Goal: Task Accomplishment & Management: Use online tool/utility

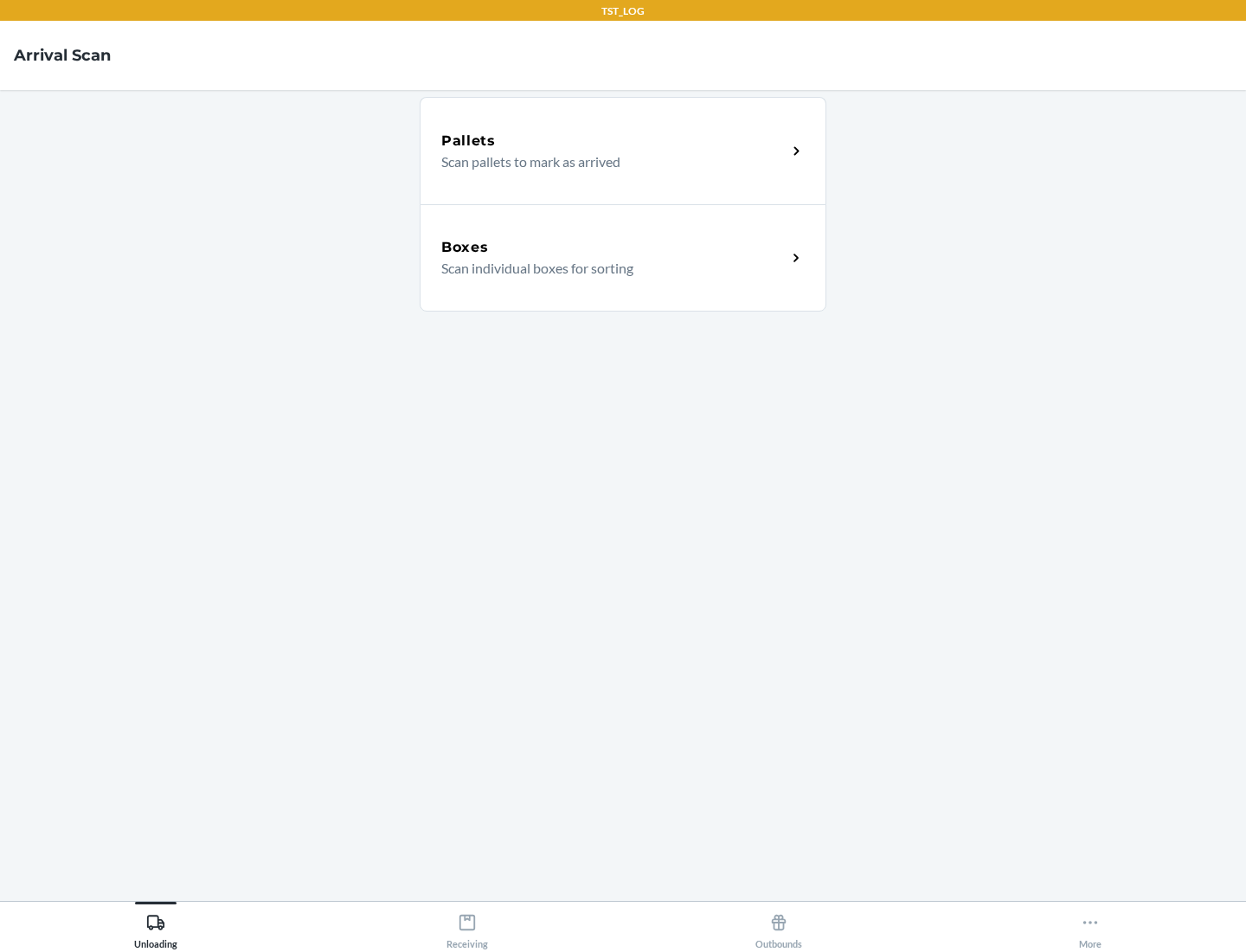
click at [613, 247] on div "Boxes" at bounding box center [614, 247] width 346 height 21
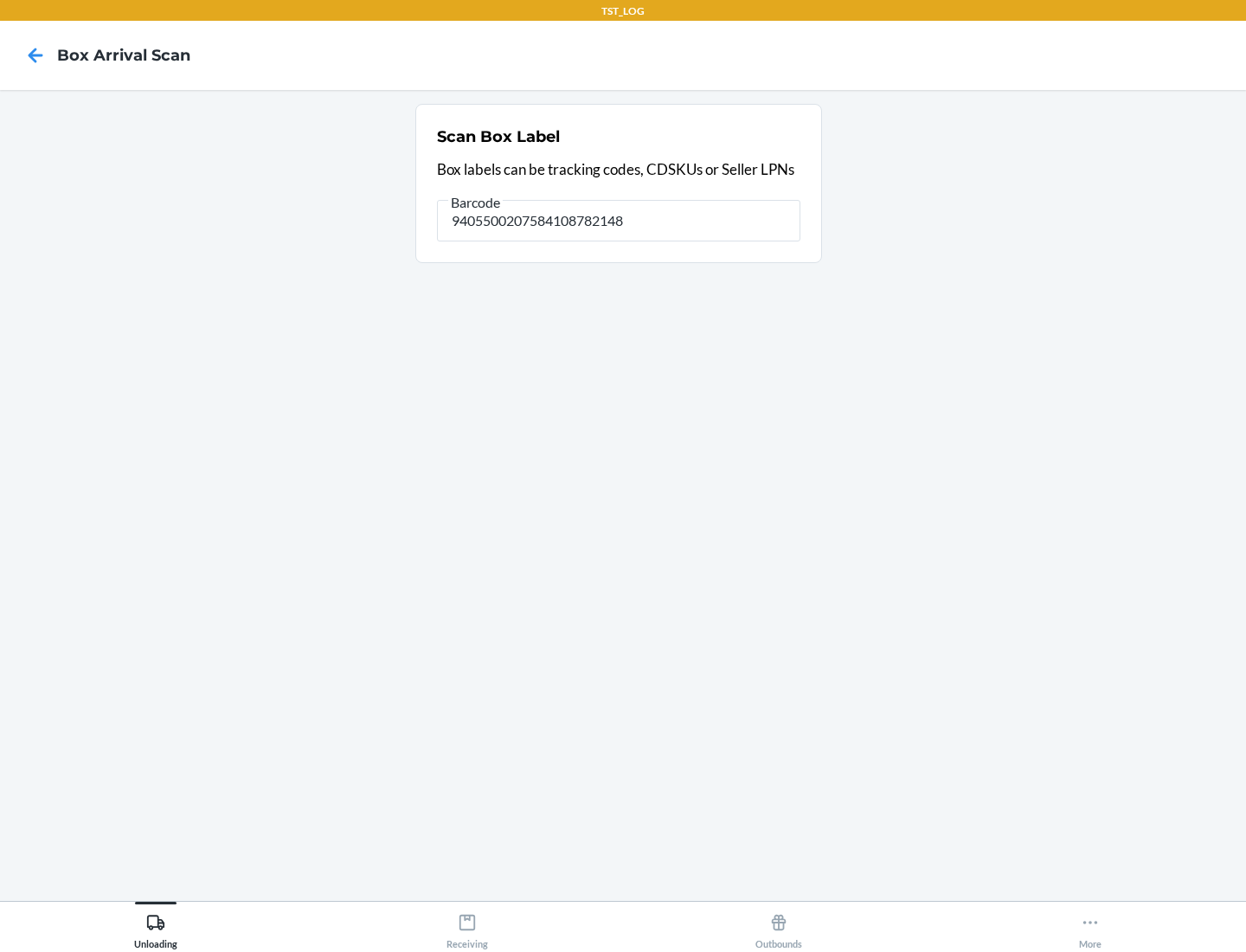
type input "9405500207584108782148"
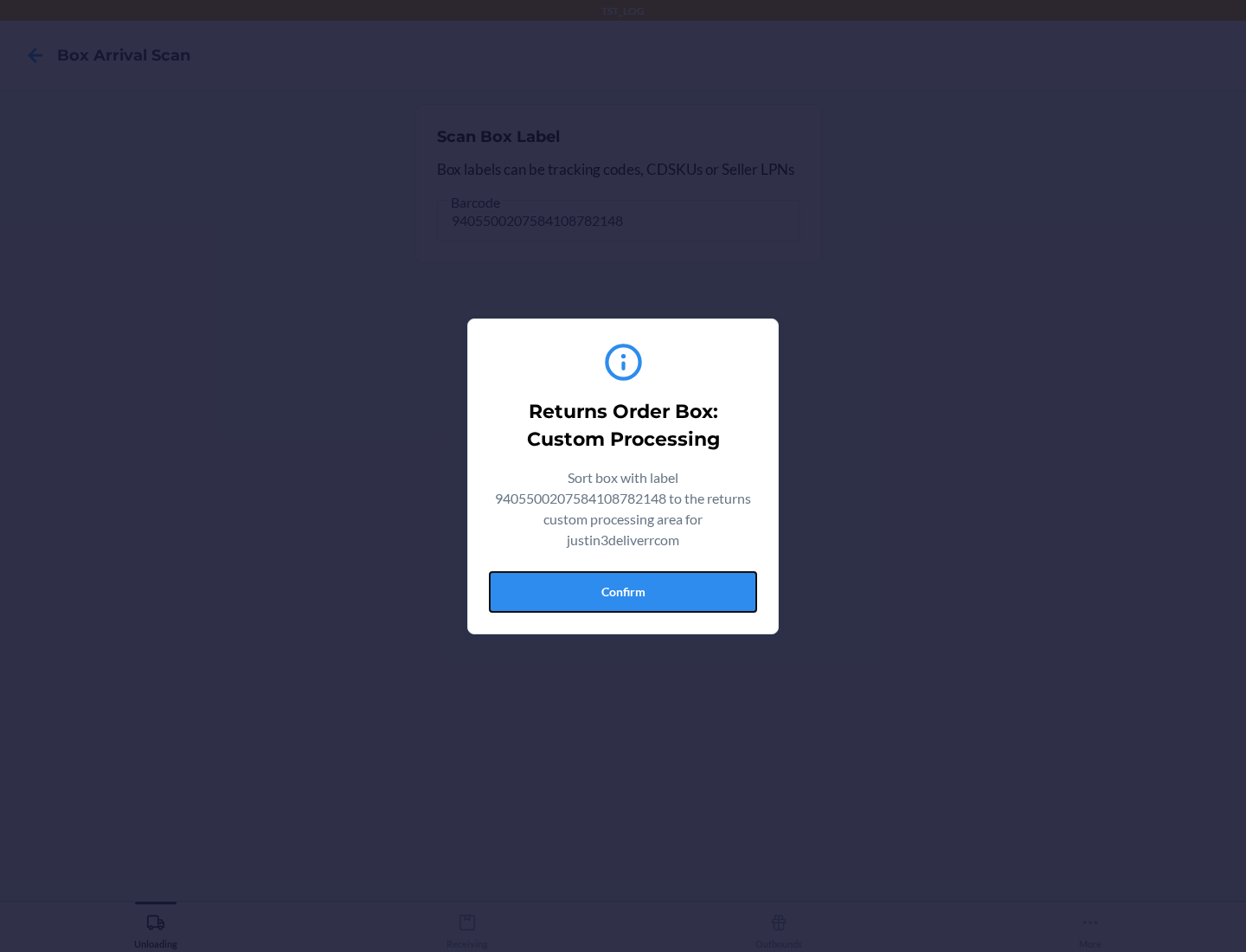
click at [623, 591] on button "Confirm" at bounding box center [623, 591] width 269 height 41
